Goal: Transaction & Acquisition: Download file/media

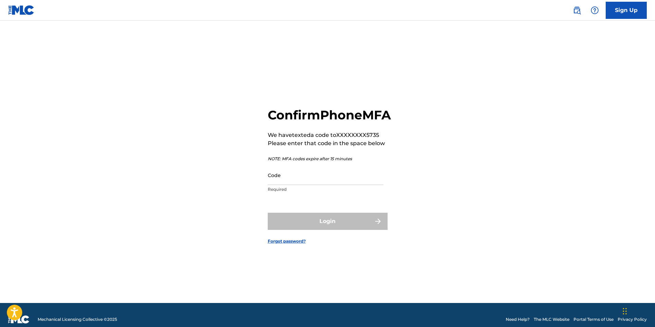
click at [312, 185] on input "Code" at bounding box center [326, 175] width 116 height 20
paste input "is: 729985 Select conversation with [PHONE_NUMBER] [PHONE_NUMBER] 3d Universal …"
type input "is: 729985 Select conversation with [PHONE_NUMBER] [PHONE_NUMBER] 3d Universal …"
paste input "546742"
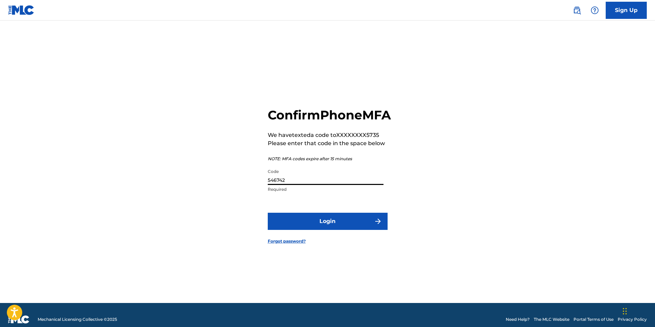
type input "546742"
click at [335, 220] on form "Confirm Phone MFA We have texted a code to XXXXXXXX5735 Please enter that code …" at bounding box center [328, 170] width 120 height 265
click at [342, 225] on button "Login" at bounding box center [328, 220] width 120 height 17
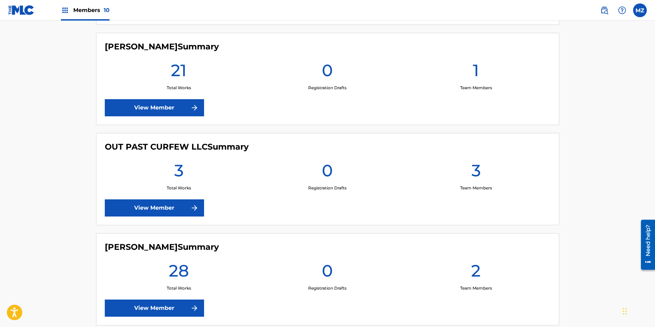
scroll to position [754, 0]
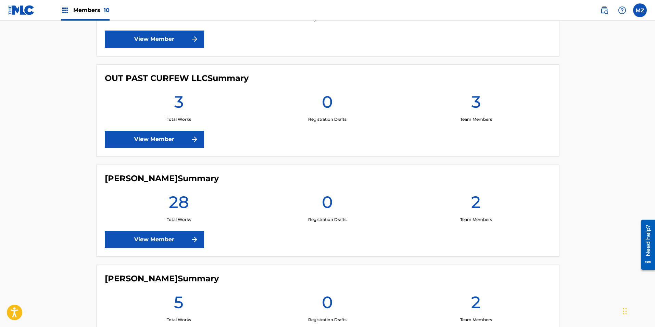
click at [147, 138] on link "View Member" at bounding box center [154, 139] width 99 height 17
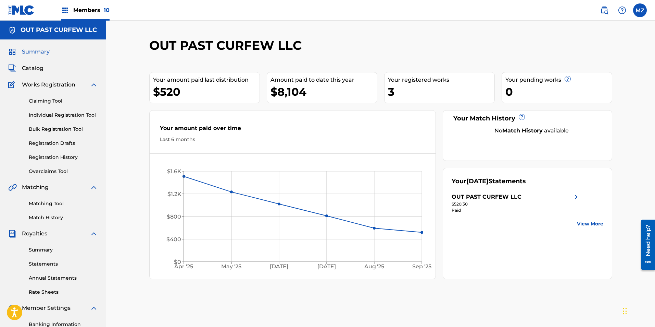
click at [50, 261] on link "Statements" at bounding box center [63, 263] width 69 height 7
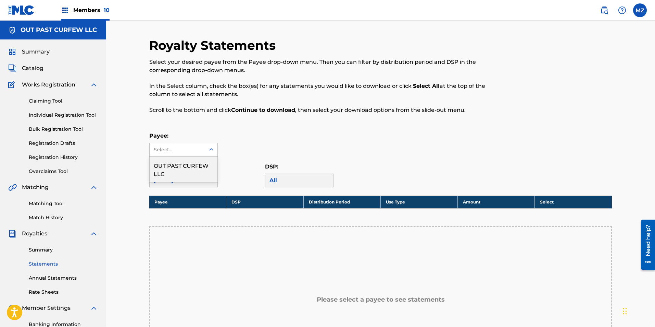
click at [195, 146] on div "Select..." at bounding box center [177, 149] width 47 height 7
click at [192, 170] on div "OUT PAST CURFEW LLC" at bounding box center [184, 168] width 68 height 25
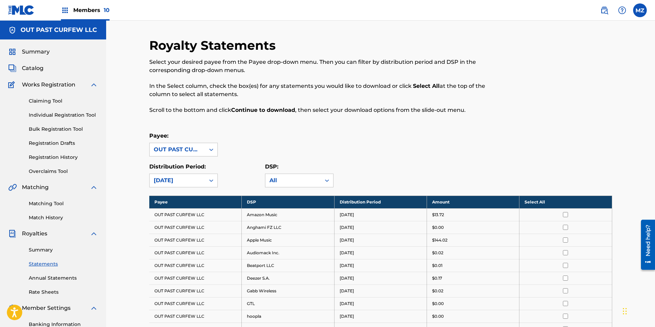
click at [539, 201] on th "Select All" at bounding box center [566, 201] width 93 height 13
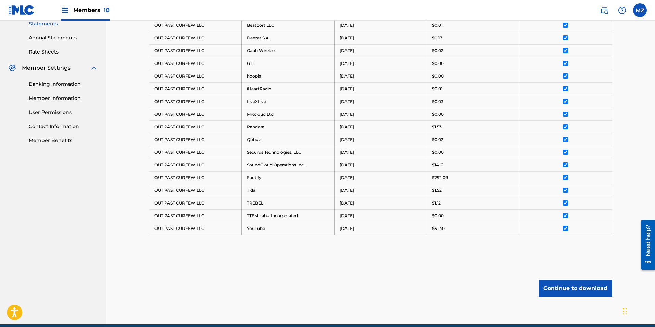
scroll to position [270, 0]
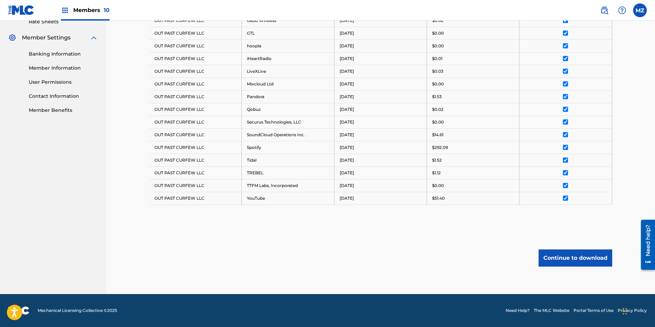
click at [590, 254] on button "Continue to download" at bounding box center [576, 257] width 74 height 17
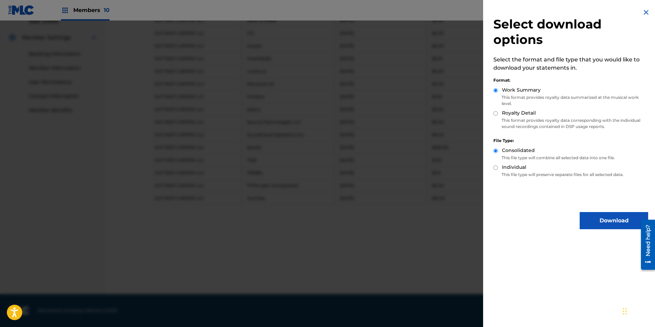
click at [599, 217] on button "Download" at bounding box center [614, 220] width 69 height 17
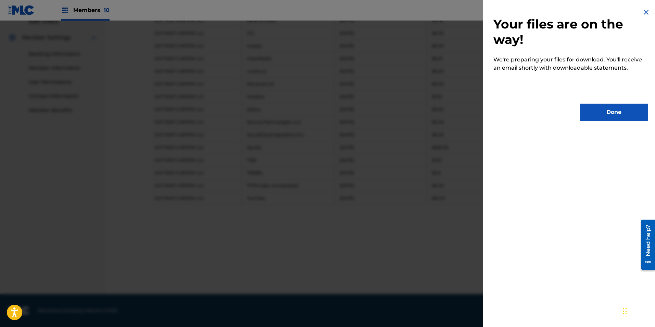
click at [621, 109] on button "Done" at bounding box center [614, 111] width 69 height 17
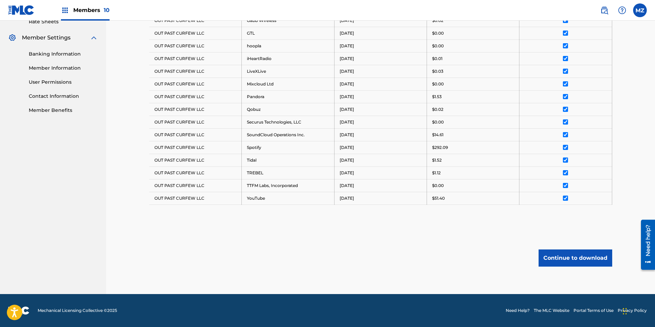
scroll to position [167, 0]
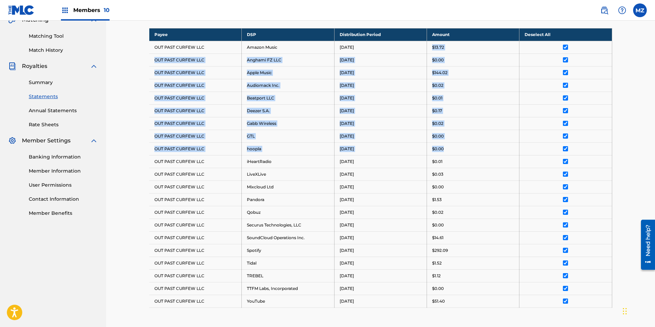
drag, startPoint x: 431, startPoint y: 46, endPoint x: 458, endPoint y: 144, distance: 101.8
click at [458, 144] on tbody "Payee DSP Distribution Period Amount Deselect All OUT PAST CURFEW LLC Amazon Mu…" at bounding box center [380, 167] width 463 height 279
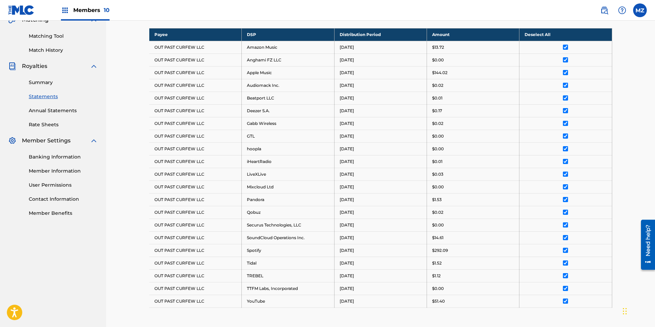
click at [308, 306] on td "YouTube" at bounding box center [288, 300] width 93 height 13
